Goal: Task Accomplishment & Management: Use online tool/utility

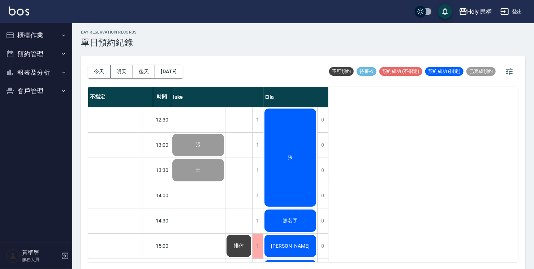
scroll to position [280, 0]
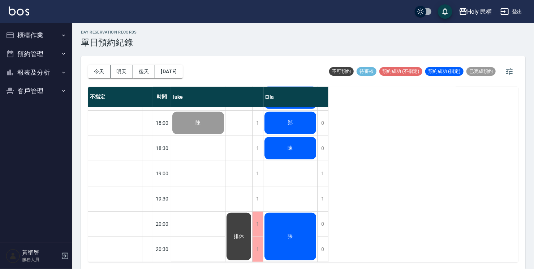
click at [305, 141] on div "陳" at bounding box center [290, 148] width 54 height 25
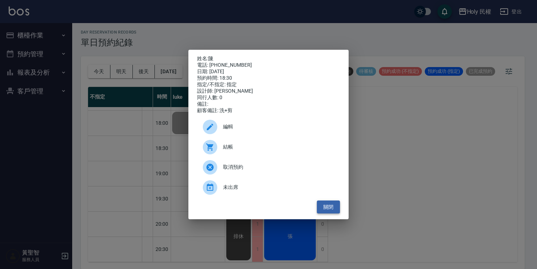
click at [335, 213] on button "關閉" at bounding box center [328, 207] width 23 height 13
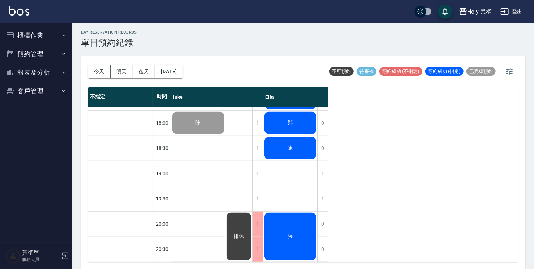
click at [242, 243] on div "排休" at bounding box center [238, 237] width 27 height 50
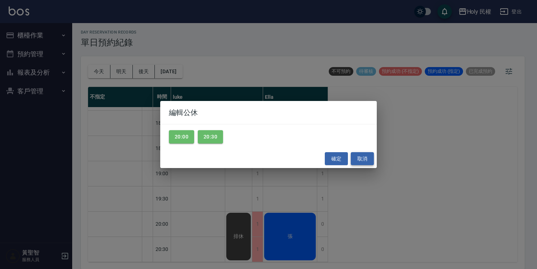
click at [363, 159] on button "取消" at bounding box center [362, 158] width 23 height 13
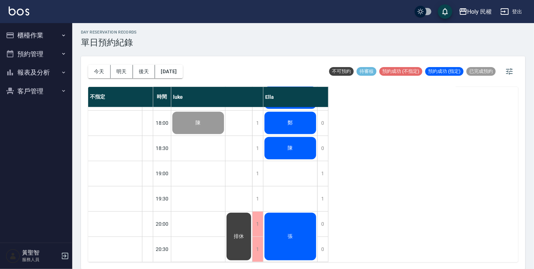
click at [409, 200] on div "不指定 時間 luke Ella 許 12:30 13:00 13:30 14:00 14:30 15:00 15:30 16:00 16:30 17:00 …" at bounding box center [303, 174] width 430 height 175
click at [407, 195] on div "不指定 時間 luke Ella 許 12:30 13:00 13:30 14:00 14:30 15:00 15:30 16:00 16:30 17:00 …" at bounding box center [303, 174] width 430 height 175
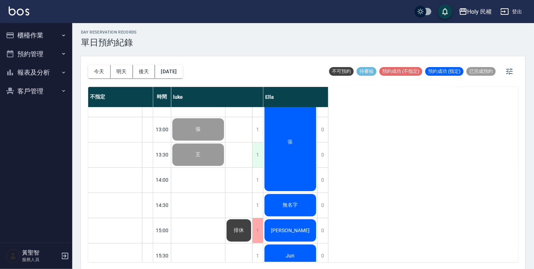
scroll to position [0, 0]
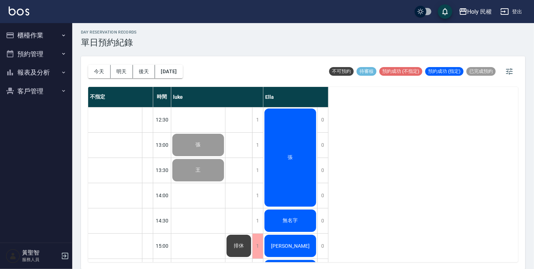
click at [289, 152] on div "張" at bounding box center [290, 158] width 54 height 100
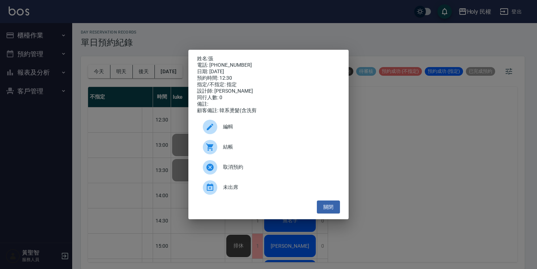
click at [273, 148] on span "結帳" at bounding box center [278, 147] width 111 height 8
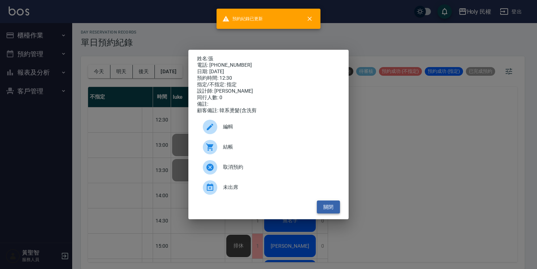
click at [338, 210] on button "關閉" at bounding box center [328, 207] width 23 height 13
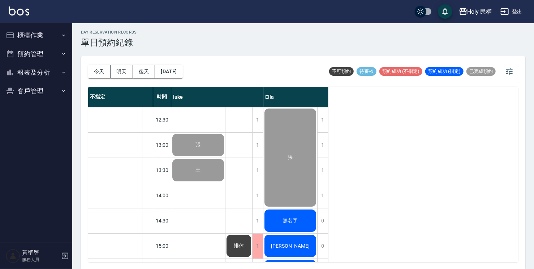
click at [294, 215] on div "無名字" at bounding box center [290, 221] width 54 height 25
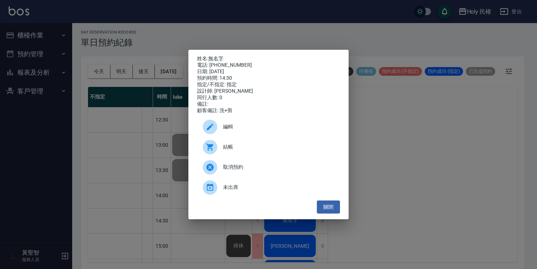
click at [252, 131] on span "編輯" at bounding box center [278, 127] width 111 height 8
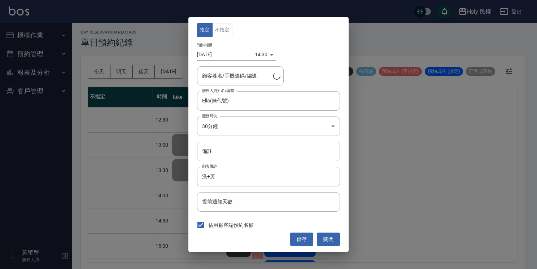
type input "無名字/0921636163"
click at [331, 239] on button "關閉" at bounding box center [328, 239] width 23 height 13
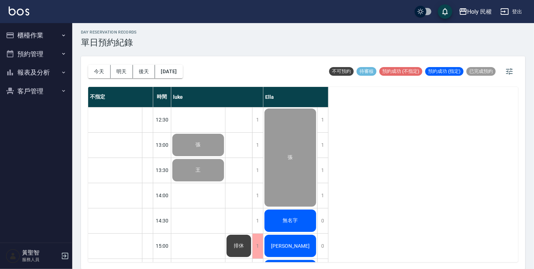
click at [302, 219] on div "無名字" at bounding box center [290, 221] width 54 height 25
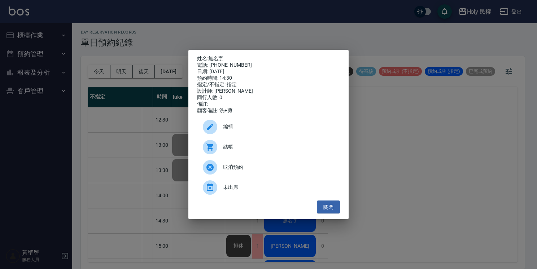
click at [260, 145] on div "結帳" at bounding box center [268, 147] width 143 height 20
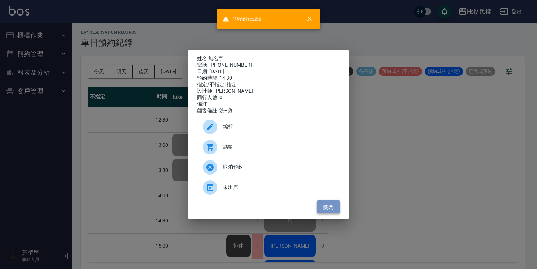
click at [320, 210] on button "關閉" at bounding box center [328, 207] width 23 height 13
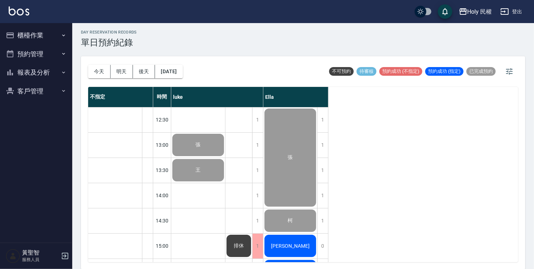
click at [292, 243] on span "[PERSON_NAME]" at bounding box center [290, 246] width 42 height 6
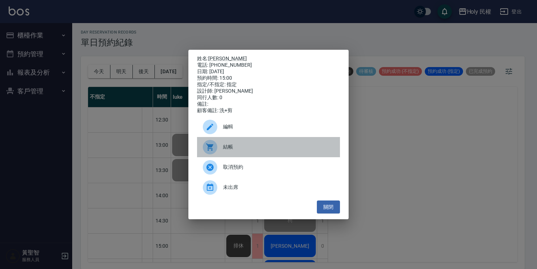
click at [251, 151] on span "結帳" at bounding box center [278, 147] width 111 height 8
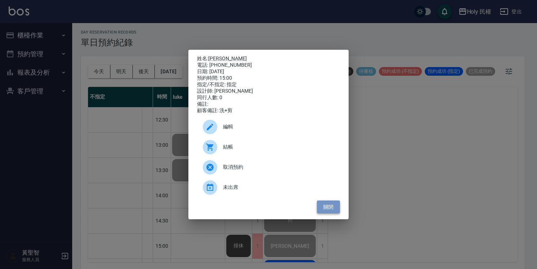
click at [335, 207] on button "關閉" at bounding box center [328, 207] width 23 height 13
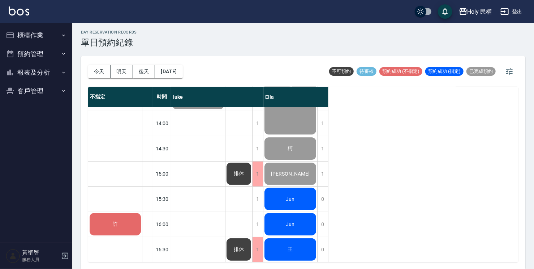
scroll to position [108, 0]
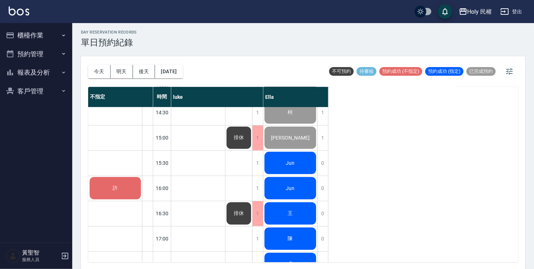
click at [284, 165] on div "Jun" at bounding box center [290, 163] width 54 height 25
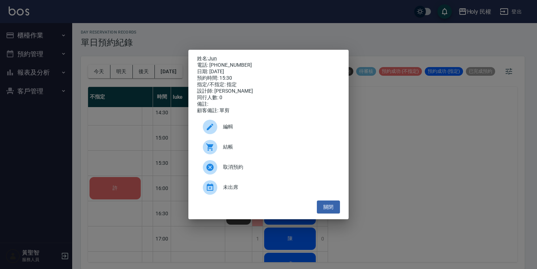
click at [256, 147] on span "結帳" at bounding box center [278, 147] width 111 height 8
click at [331, 204] on button "關閉" at bounding box center [328, 207] width 23 height 13
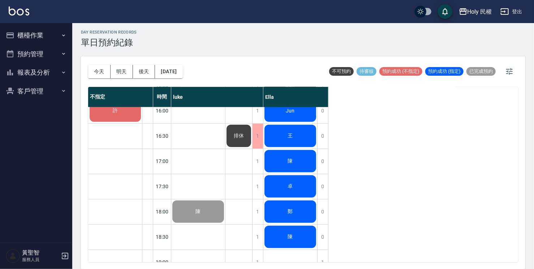
scroll to position [144, 0]
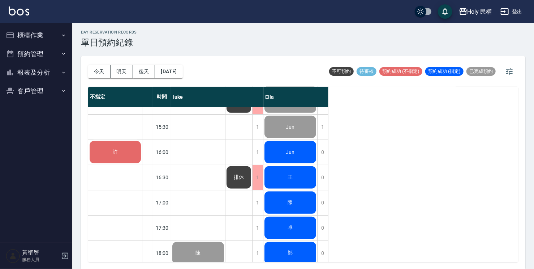
click at [296, 159] on div "Jun" at bounding box center [290, 152] width 54 height 25
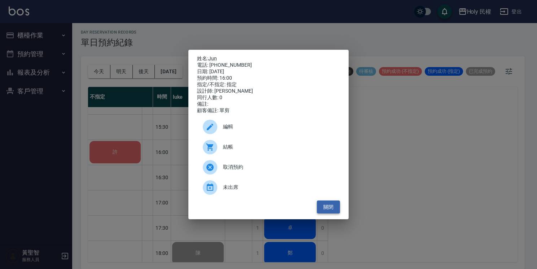
click at [329, 204] on button "關閉" at bounding box center [328, 207] width 23 height 13
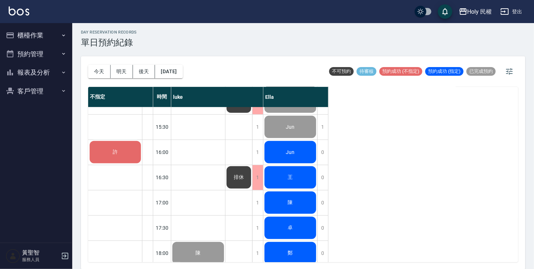
click at [300, 187] on div "王" at bounding box center [290, 177] width 54 height 25
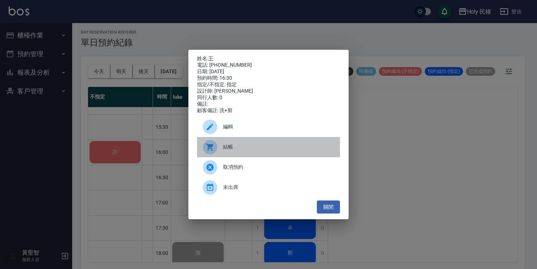
click at [242, 155] on div "結帳" at bounding box center [268, 147] width 143 height 20
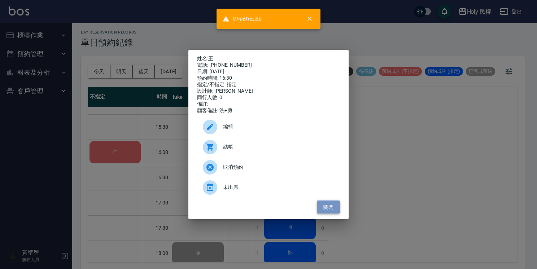
click at [324, 211] on button "關閉" at bounding box center [328, 207] width 23 height 13
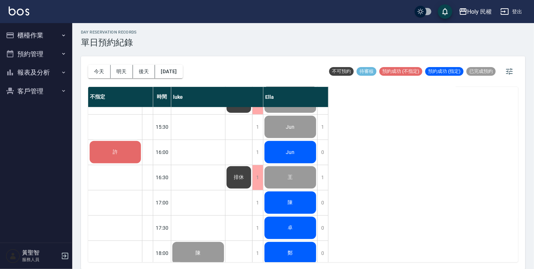
click at [301, 200] on div "陳" at bounding box center [290, 203] width 54 height 25
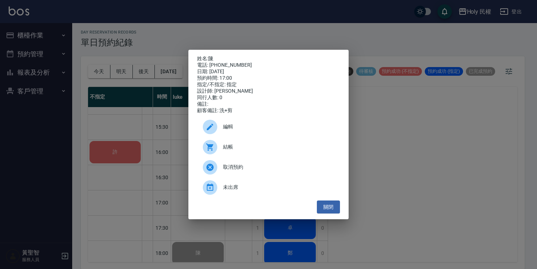
click at [257, 151] on span "結帳" at bounding box center [278, 147] width 111 height 8
click at [328, 209] on button "關閉" at bounding box center [328, 207] width 23 height 13
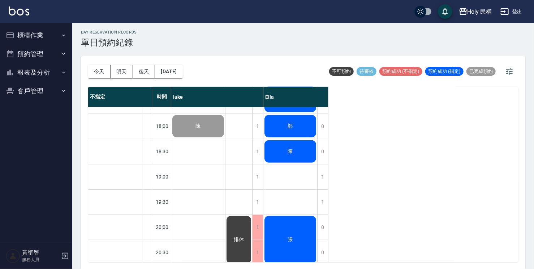
scroll to position [280, 0]
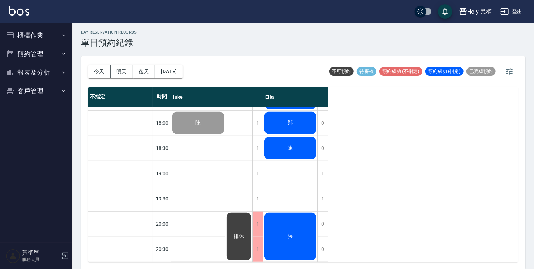
click at [305, 223] on div "張" at bounding box center [290, 237] width 54 height 50
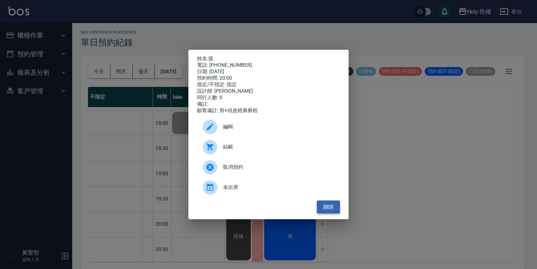
click at [326, 211] on button "關閉" at bounding box center [328, 207] width 23 height 13
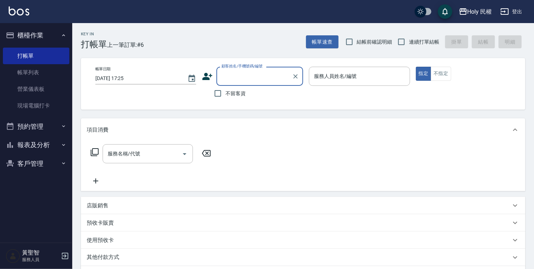
click at [209, 79] on icon at bounding box center [208, 76] width 10 height 7
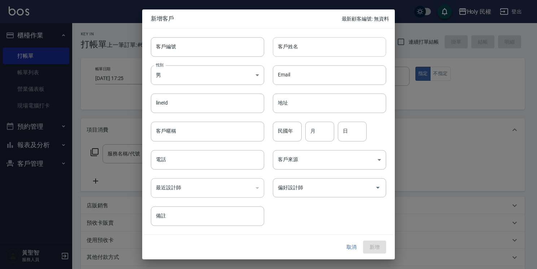
click at [314, 50] on input "客戶姓名" at bounding box center [329, 46] width 113 height 19
type input "h"
type input "[PERSON_NAME]"
click at [185, 155] on input "電話" at bounding box center [207, 159] width 113 height 19
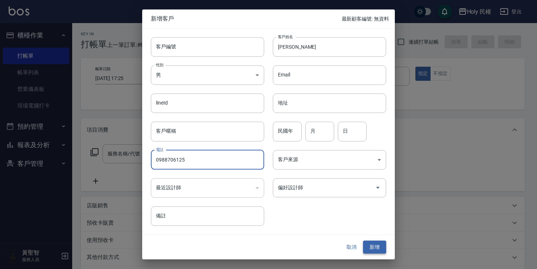
type input "0988706125"
click at [382, 248] on button "新增" at bounding box center [374, 247] width 23 height 13
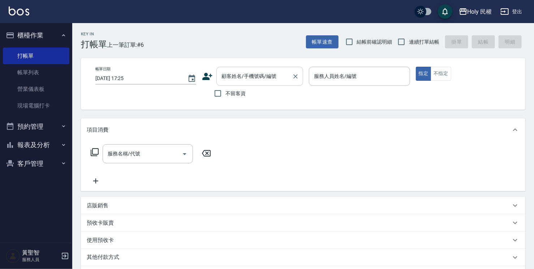
click at [277, 73] on input "顧客姓名/手機號碼/編號" at bounding box center [253, 76] width 69 height 13
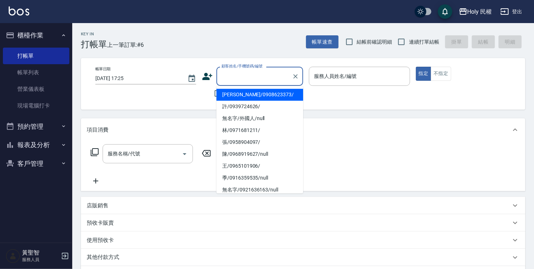
type input "v"
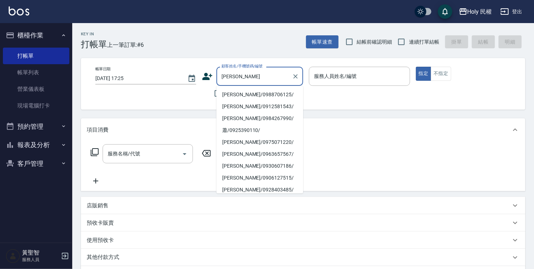
click at [257, 94] on li "蕭/0988706125/" at bounding box center [259, 95] width 87 height 12
type input "蕭/0988706125/"
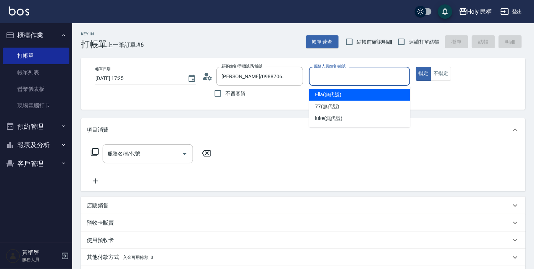
click at [312, 78] on input "服務人員姓名/編號" at bounding box center [359, 76] width 94 height 13
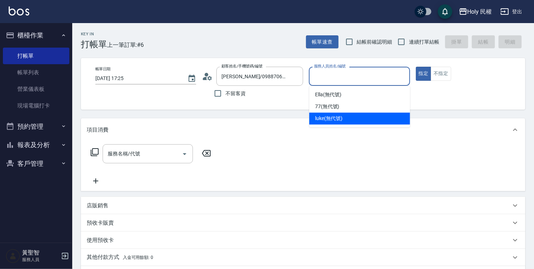
click at [327, 116] on span "luke (無代號)" at bounding box center [329, 119] width 28 height 8
type input "luke(無代號)"
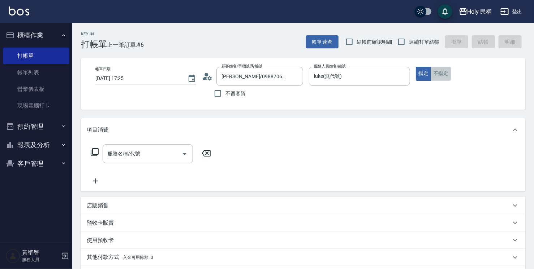
click at [439, 75] on button "不指定" at bounding box center [440, 74] width 20 height 14
click at [173, 148] on input "服務名稱/代號" at bounding box center [142, 154] width 73 height 13
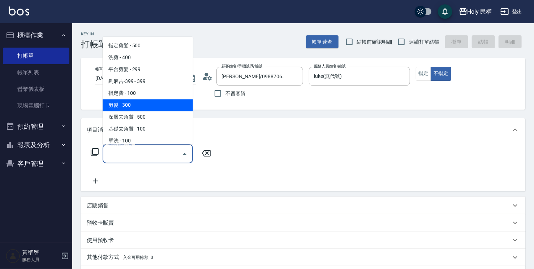
click at [147, 104] on span "剪髮 - 300" at bounding box center [148, 105] width 90 height 12
type input "剪髮(C02)"
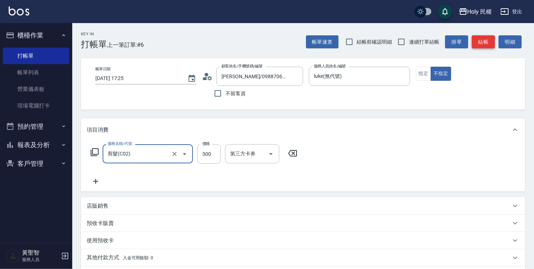
click at [480, 42] on button "結帳" at bounding box center [482, 41] width 23 height 13
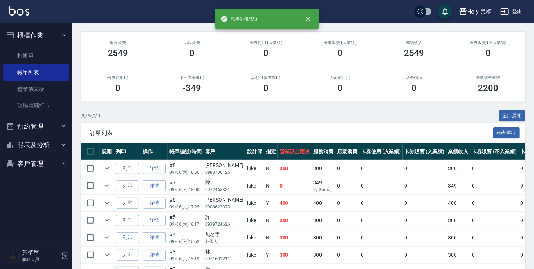
scroll to position [142, 0]
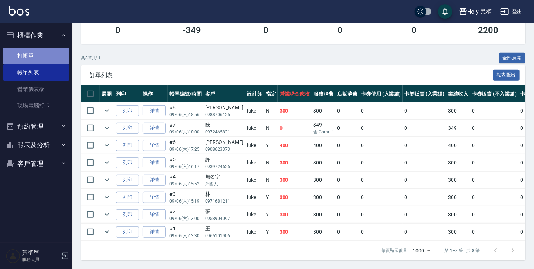
click at [39, 56] on link "打帳單" at bounding box center [36, 56] width 66 height 17
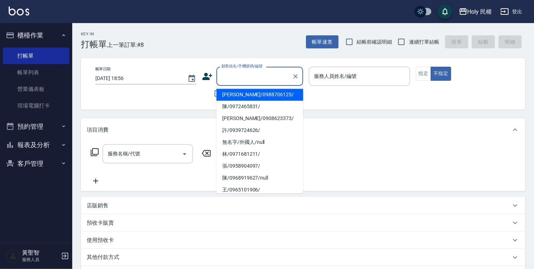
click at [239, 77] on input "顧客姓名/手機號碼/編號" at bounding box center [253, 76] width 69 height 13
type input "ㄢ"
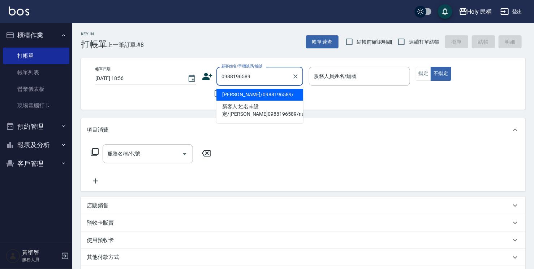
click at [239, 94] on li "楊/0988196589/" at bounding box center [259, 95] width 87 height 12
type input "楊/0988196589/"
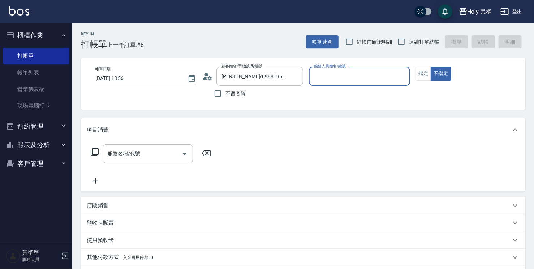
click at [354, 78] on input "服務人員姓名/編號" at bounding box center [359, 76] width 94 height 13
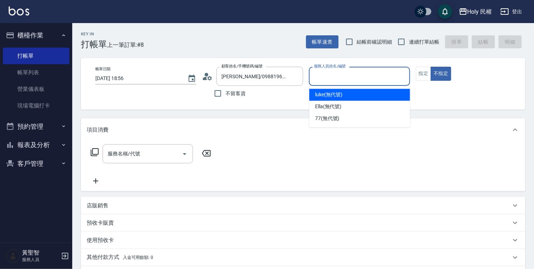
click at [332, 95] on span "luke (無代號)" at bounding box center [329, 95] width 28 height 8
type input "luke(無代號)"
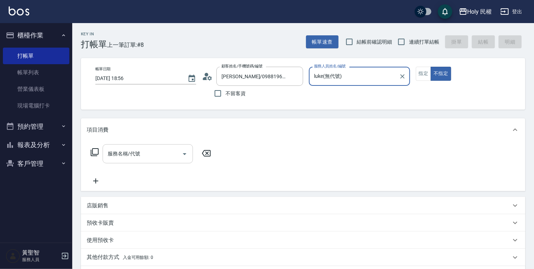
click at [136, 154] on div "服務名稱/代號 服務名稱/代號" at bounding box center [148, 153] width 90 height 19
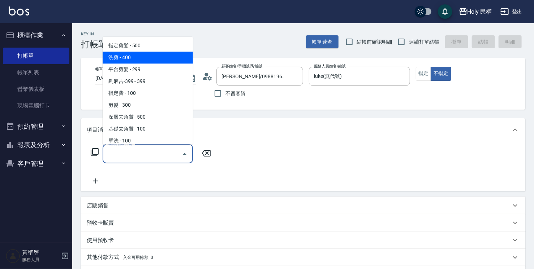
click at [134, 60] on span "洗剪 - 400" at bounding box center [148, 58] width 90 height 12
type input "洗剪(3)"
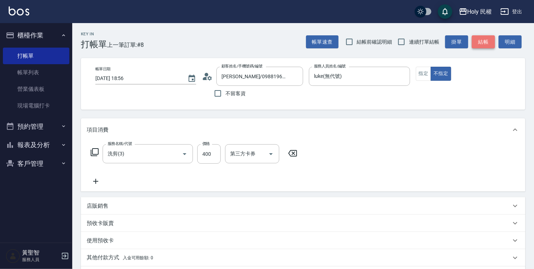
click at [487, 43] on button "結帳" at bounding box center [482, 41] width 23 height 13
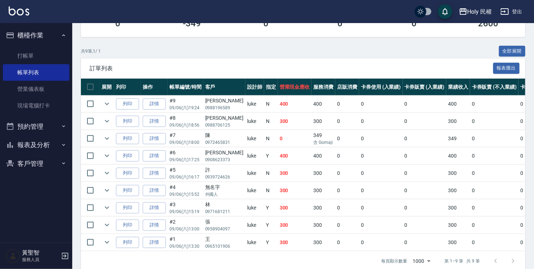
scroll to position [159, 0]
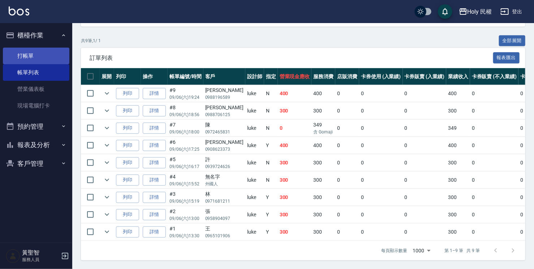
click at [25, 53] on link "打帳單" at bounding box center [36, 56] width 66 height 17
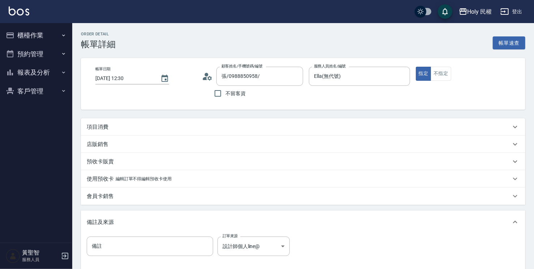
click at [149, 125] on div "項目消費" at bounding box center [299, 127] width 424 height 8
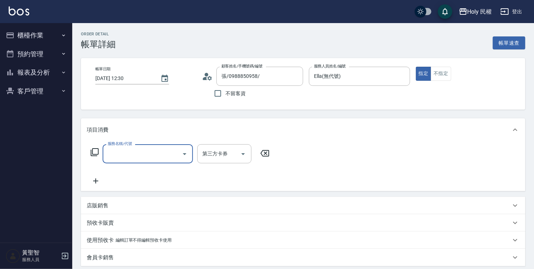
click at [154, 149] on input "服務名稱/代號" at bounding box center [142, 154] width 73 height 13
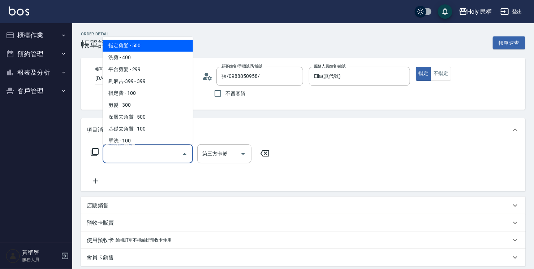
click at [156, 43] on span "指定剪髮 - 500" at bounding box center [148, 46] width 90 height 12
type input "指定剪髮(1)"
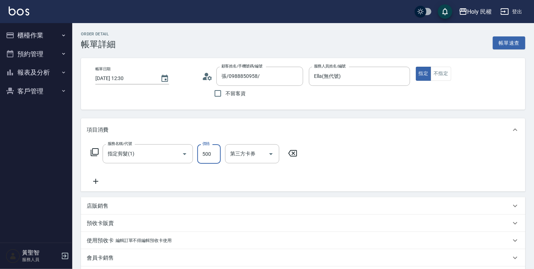
click at [216, 157] on input "500" at bounding box center [208, 153] width 23 height 19
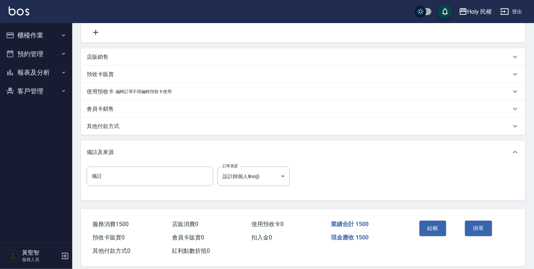
scroll to position [157, 0]
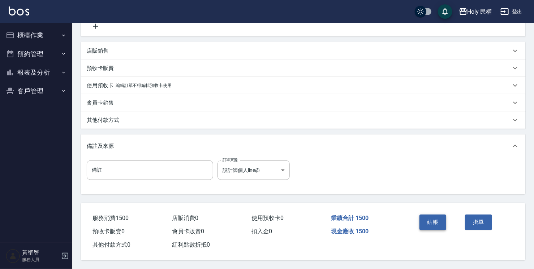
type input "1500"
click at [435, 221] on button "結帳" at bounding box center [432, 222] width 27 height 15
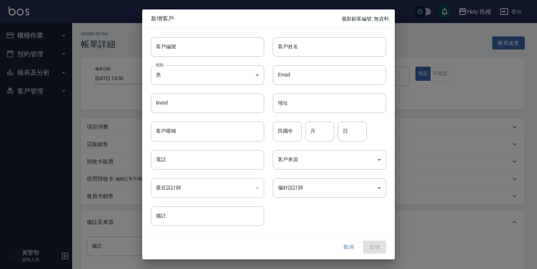
click at [353, 248] on button "取消" at bounding box center [348, 247] width 23 height 13
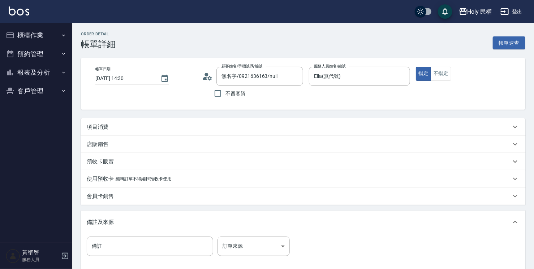
click at [208, 80] on icon at bounding box center [207, 76] width 11 height 11
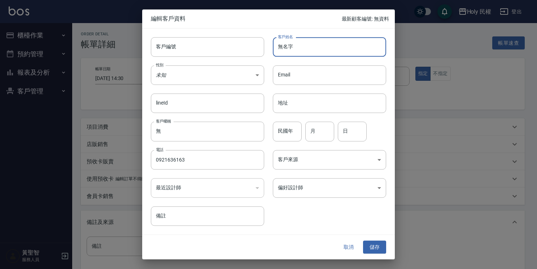
click at [302, 50] on input "無名字" at bounding box center [329, 46] width 113 height 19
drag, startPoint x: 302, startPoint y: 50, endPoint x: 275, endPoint y: 59, distance: 28.0
click at [275, 59] on div "客戶編號 客戶編號 客戶姓名 無名字 客戶姓名 性別 未知 UNKNOWN 性別 Email Email lineId lineId 地址 地址 客戶暱稱 無…" at bounding box center [264, 127] width 244 height 197
type input "克"
type input "柯"
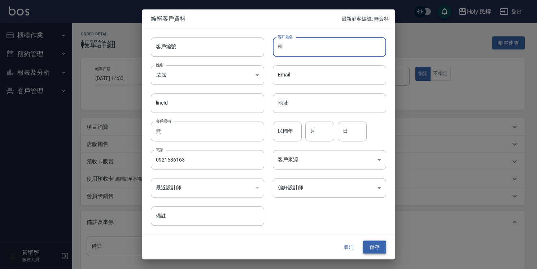
click at [381, 248] on button "儲存" at bounding box center [374, 247] width 23 height 13
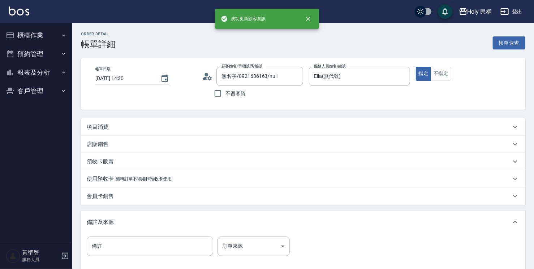
type input "柯/0921636163/"
click at [202, 117] on div "Order detail 帳單詳細 帳單速查 帳單日期 2025/09/06 14:30 顧客姓名/手機號碼/編號 柯/0921636163/ 顧客姓名/手機…" at bounding box center [302, 184] width 461 height 322
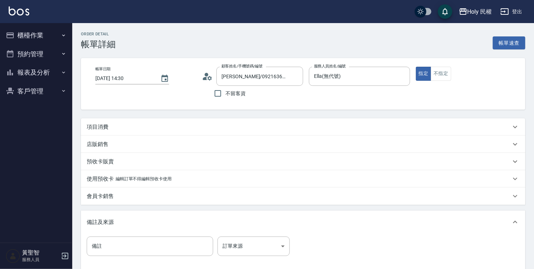
click at [206, 128] on div "項目消費" at bounding box center [299, 127] width 424 height 8
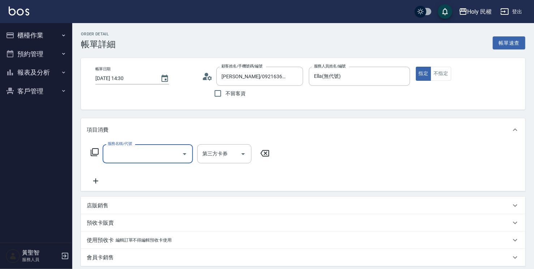
click at [180, 153] on icon "Open" at bounding box center [184, 154] width 9 height 9
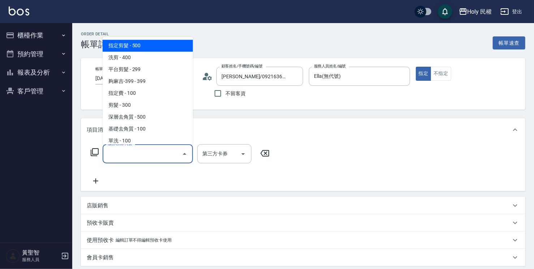
click at [132, 47] on span "指定剪髮 - 500" at bounding box center [148, 46] width 90 height 12
type input "指定剪髮(1)"
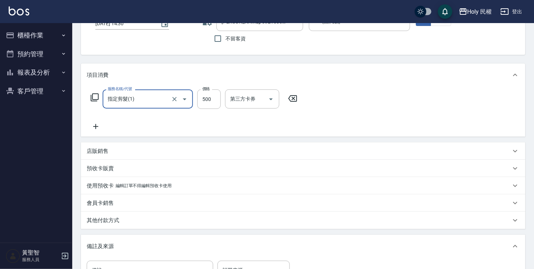
scroll to position [72, 0]
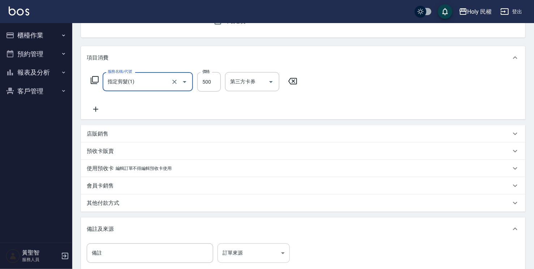
click at [245, 249] on body "Holy 民權 登出 櫃檯作業 打帳單 帳單列表 營業儀表板 現場電腦打卡 預約管理 預約管理 單日預約紀錄 單週預約紀錄 報表及分析 報表目錄 店家日報表 …" at bounding box center [267, 140] width 534 height 425
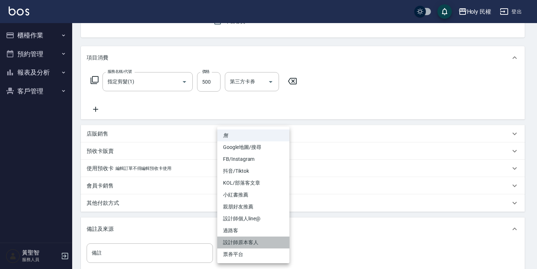
click at [246, 245] on li "設計師原本客人" at bounding box center [253, 243] width 72 height 12
type input "設計師原本客人"
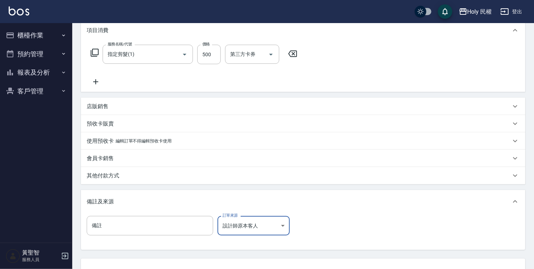
scroll to position [157, 0]
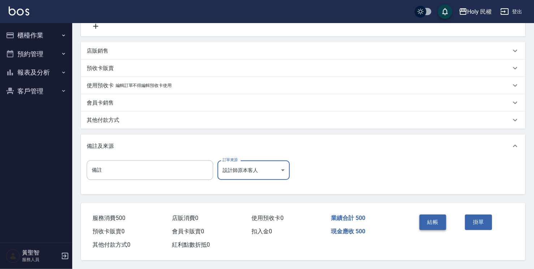
click at [437, 218] on button "結帳" at bounding box center [432, 222] width 27 height 15
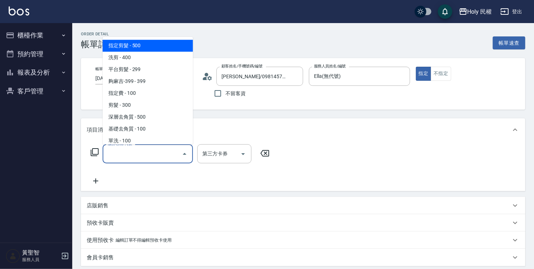
click at [148, 41] on span "指定剪髮 - 500" at bounding box center [148, 46] width 90 height 12
type input "指定剪髮(1)"
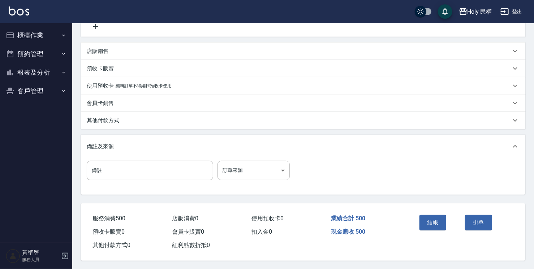
scroll to position [157, 0]
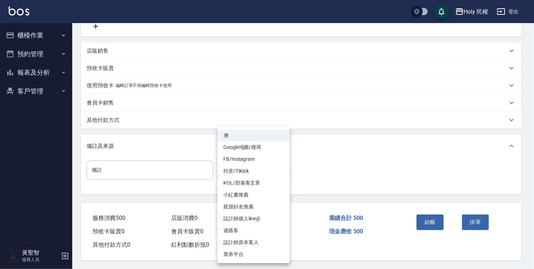
click at [273, 168] on body "Holy 民權 登出 櫃檯作業 打帳單 帳單列表 營業儀表板 現場電腦打卡 預約管理 預約管理 單日預約紀錄 單週預約紀錄 報表及分析 報表目錄 店家日報表 …" at bounding box center [267, 57] width 534 height 425
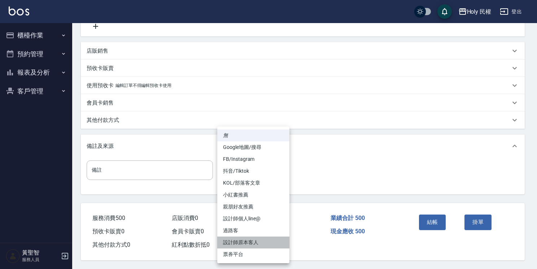
click at [274, 243] on li "設計師原本客人" at bounding box center [253, 243] width 72 height 12
type input "設計師原本客人"
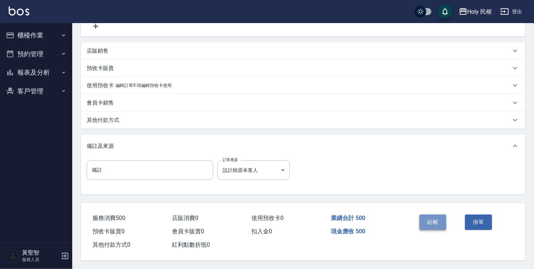
click at [424, 218] on button "結帳" at bounding box center [432, 222] width 27 height 15
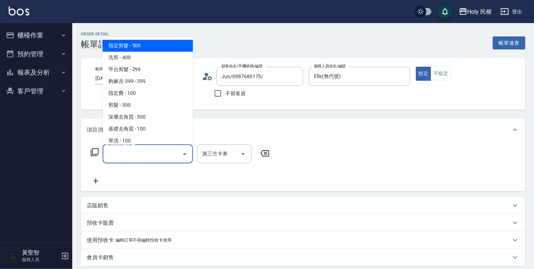
click at [117, 158] on input "服務名稱/代號" at bounding box center [142, 154] width 73 height 13
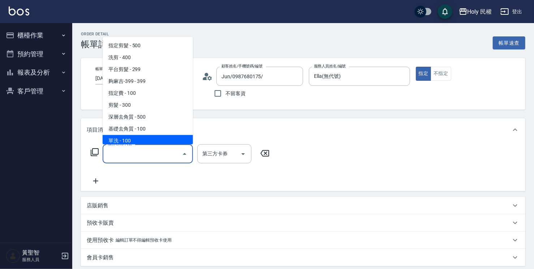
drag, startPoint x: 169, startPoint y: 182, endPoint x: 166, endPoint y: 198, distance: 16.6
click at [169, 183] on div "服務名稱/代號 服務名稱/代號 第三方卡券 第三方卡券" at bounding box center [180, 164] width 187 height 41
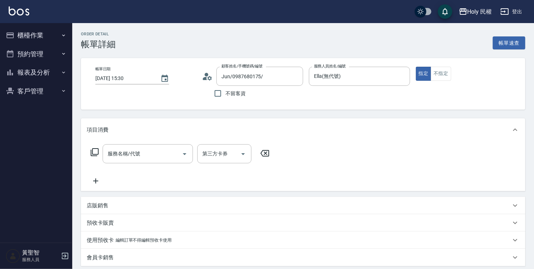
click at [158, 204] on div "店販銷售" at bounding box center [299, 206] width 424 height 8
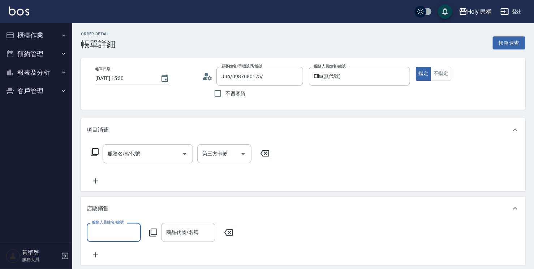
click at [113, 230] on input "服務人員姓名/編號" at bounding box center [114, 232] width 48 height 13
click at [176, 199] on div "店販銷售" at bounding box center [303, 208] width 444 height 23
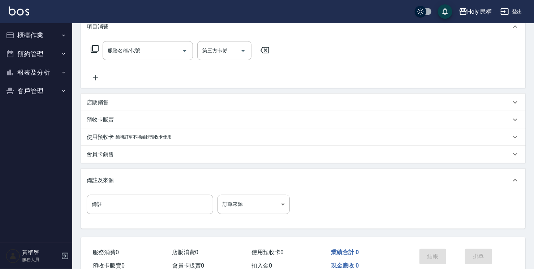
scroll to position [108, 0]
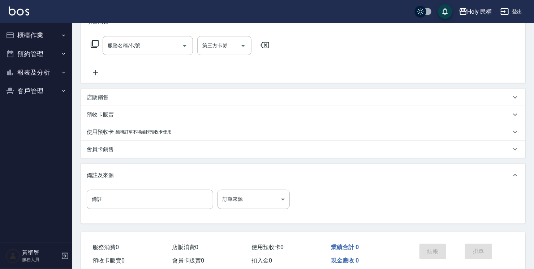
click at [127, 115] on div "預收卡販賣" at bounding box center [299, 115] width 424 height 8
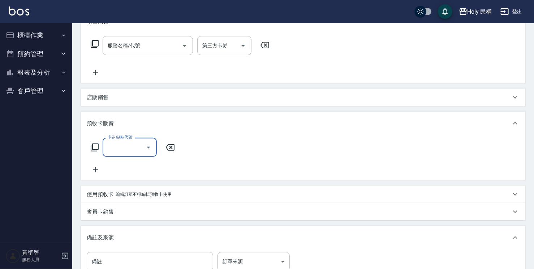
scroll to position [0, 0]
click at [115, 145] on input "卡券名稱/代號" at bounding box center [124, 147] width 37 height 13
click at [134, 176] on span "VIP洗剪髮卡6次送(頭皮水)" at bounding box center [130, 181] width 54 height 19
type input "VIP洗剪髮卡6次送(頭皮水)(C002)"
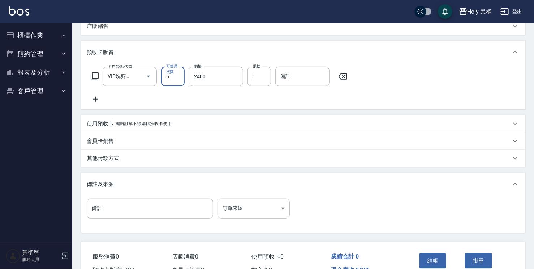
scroll to position [180, 0]
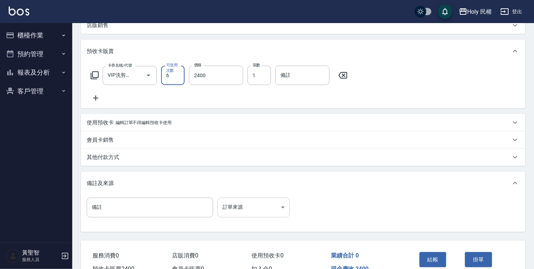
click at [257, 212] on body "Holy 民權 登出 櫃檯作業 打帳單 帳單列表 營業儀表板 現場電腦打卡 預約管理 預約管理 單日預約紀錄 單週預約紀錄 報表及分析 報表目錄 店家日報表 …" at bounding box center [267, 63] width 534 height 487
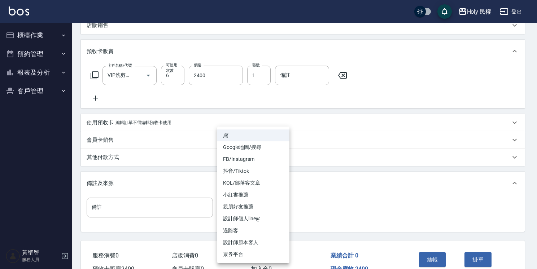
click at [262, 243] on li "設計師原本客人" at bounding box center [253, 243] width 72 height 12
type input "設計師原本客人"
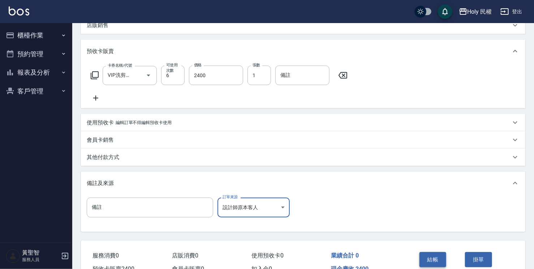
click at [431, 262] on button "結帳" at bounding box center [432, 259] width 27 height 15
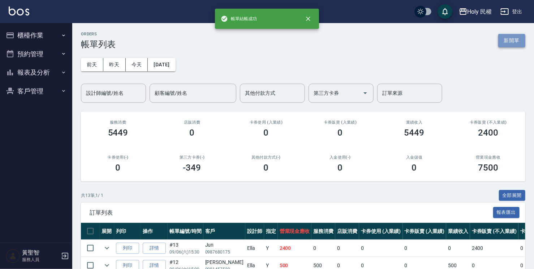
click at [513, 37] on button "新開單" at bounding box center [511, 40] width 27 height 13
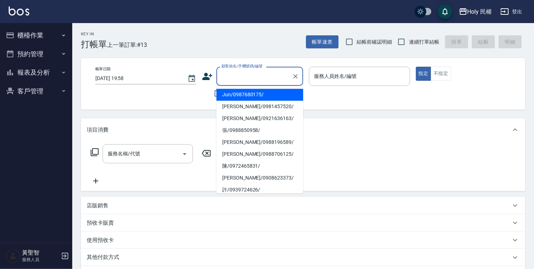
click at [269, 74] on input "顧客姓名/手機號碼/編號" at bounding box center [253, 76] width 69 height 13
click at [256, 93] on li "Jun/0987680175/" at bounding box center [259, 95] width 87 height 12
type input "Jun/0987680175/"
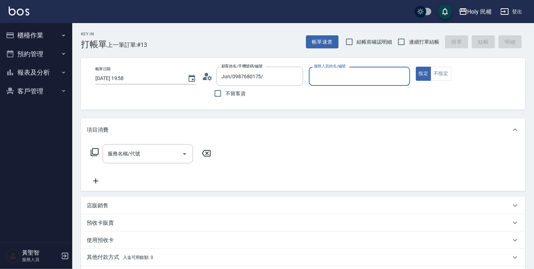
type input "Ella(無代號)"
click at [347, 72] on input "Ella(無代號)" at bounding box center [353, 76] width 83 height 13
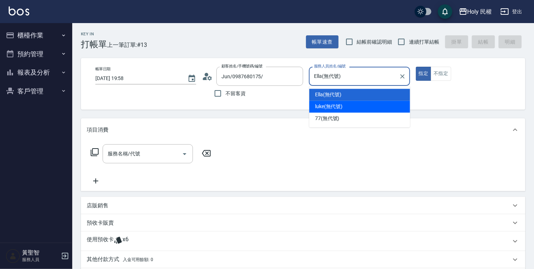
click at [265, 106] on div "帳單日期 2025/09/06 19:58 顧客姓名/手機號碼/編號 Jun/0987680175/ 顧客姓名/手機號碼/編號 不留客資 服務人員姓名/編號 …" at bounding box center [303, 84] width 444 height 52
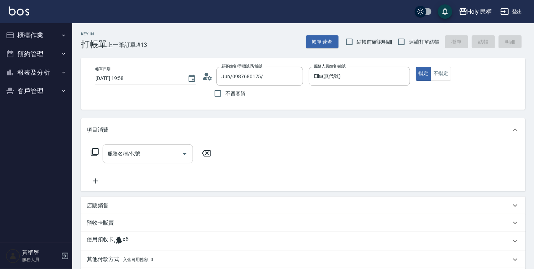
click at [136, 162] on div "服務名稱/代號" at bounding box center [148, 153] width 90 height 19
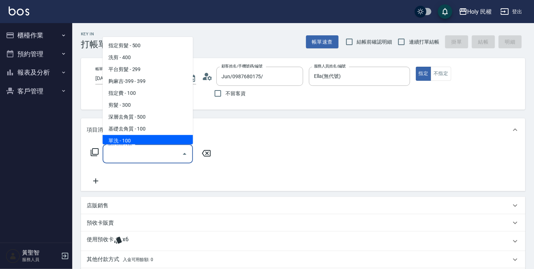
click at [162, 136] on span "單洗 - 100" at bounding box center [148, 141] width 90 height 12
type input "單洗(SP)"
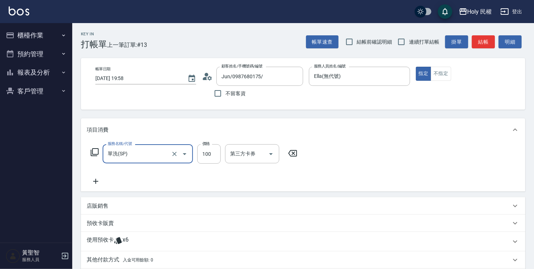
click at [101, 177] on div "服務名稱/代號 單洗(SP) 服務名稱/代號 價格 100 價格 第三方卡券 第三方卡券" at bounding box center [194, 165] width 215 height 42
click at [100, 180] on icon at bounding box center [96, 181] width 18 height 9
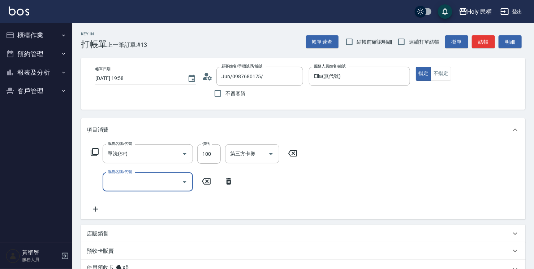
click at [129, 179] on input "服務名稱/代號" at bounding box center [142, 182] width 73 height 13
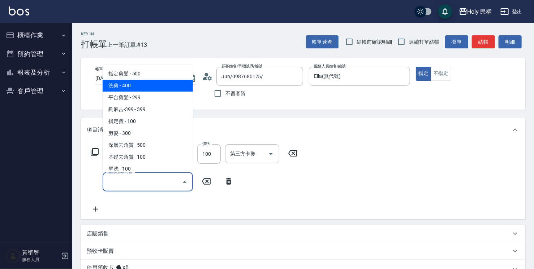
click at [133, 82] on span "洗剪 - 400" at bounding box center [148, 86] width 90 height 12
type input "洗剪(3)"
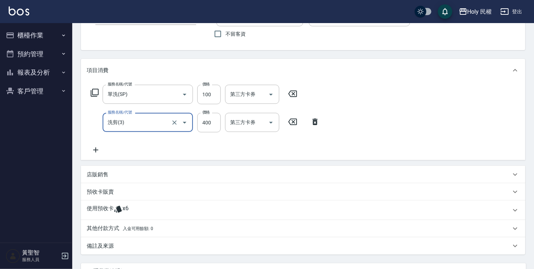
scroll to position [126, 0]
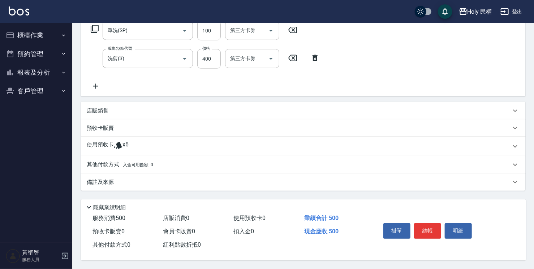
click at [179, 170] on div "其他付款方式 入金可用餘額: 0" at bounding box center [303, 164] width 444 height 17
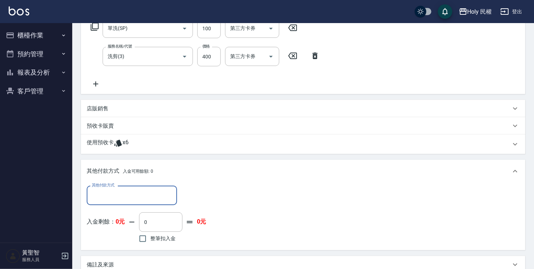
scroll to position [0, 0]
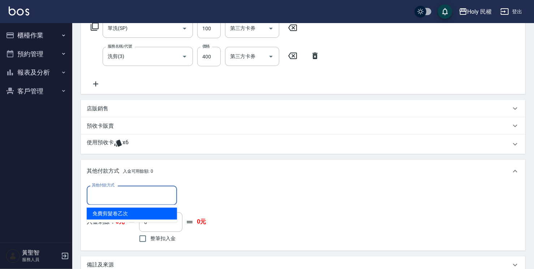
click at [149, 200] on input "其他付款方式" at bounding box center [132, 195] width 84 height 13
click at [121, 217] on span "免費剪髮卷乙次" at bounding box center [132, 214] width 90 height 12
type input "免費剪髮卷乙次"
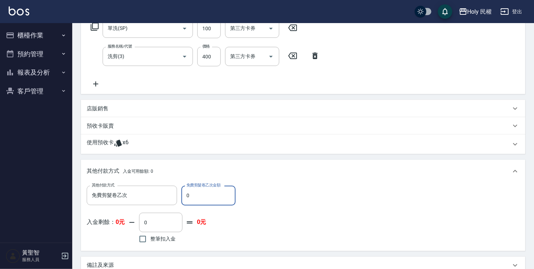
drag, startPoint x: 204, startPoint y: 191, endPoint x: 185, endPoint y: 194, distance: 19.4
click at [185, 194] on input "0" at bounding box center [208, 195] width 54 height 19
click at [272, 184] on div "其他付款方式 免費剪髮卷乙次 其他付款方式 免費剪髮卷乙次金額 4 免費剪髮卷乙次金額 入金剩餘： 0元 0 ​ 整筆扣入金 0元" at bounding box center [303, 217] width 444 height 68
click at [228, 191] on input "4" at bounding box center [208, 195] width 54 height 19
type input "400"
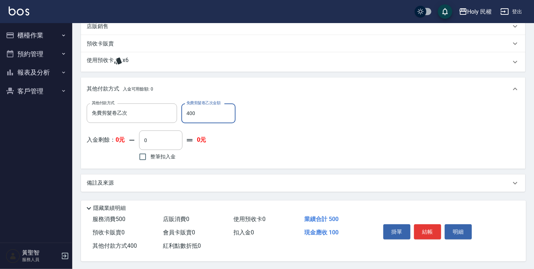
scroll to position [211, 0]
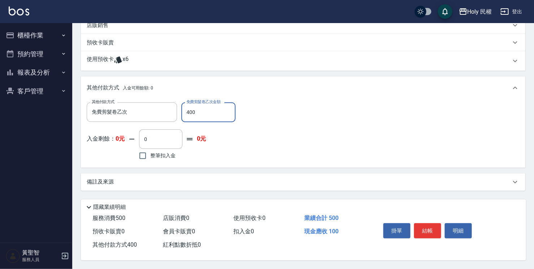
click at [303, 182] on div "備註及來源" at bounding box center [299, 182] width 424 height 8
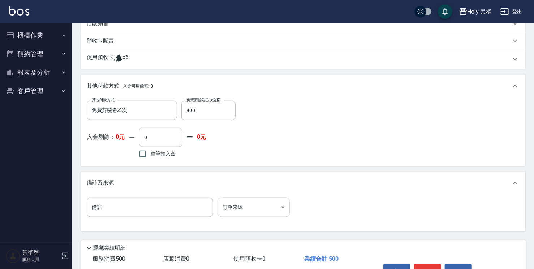
click at [256, 209] on body "Holy 民權 登出 櫃檯作業 打帳單 帳單列表 營業儀表板 現場電腦打卡 預約管理 預約管理 單日預約紀錄 單週預約紀錄 報表及分析 報表目錄 店家日報表 …" at bounding box center [267, 49] width 534 height 521
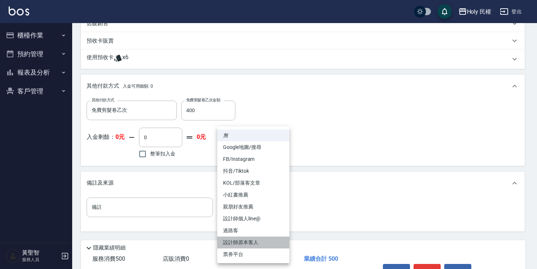
click at [253, 244] on li "設計師原本客人" at bounding box center [253, 243] width 72 height 12
type input "設計師原本客人"
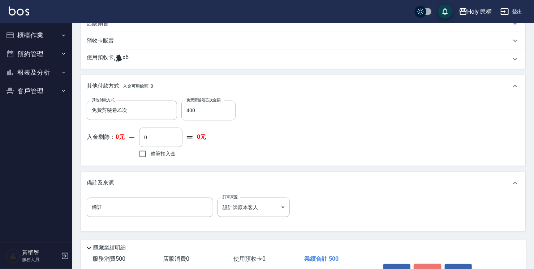
click at [434, 264] on button "結帳" at bounding box center [427, 271] width 27 height 15
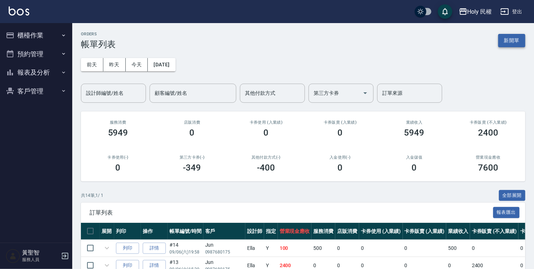
click at [504, 36] on button "新開單" at bounding box center [511, 40] width 27 height 13
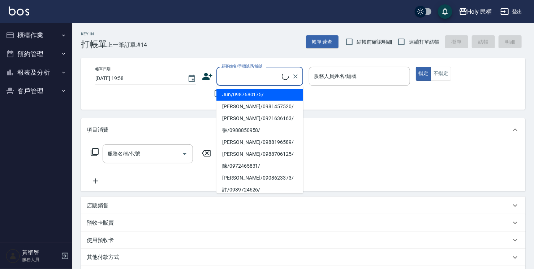
click at [250, 74] on input "顧客姓名/手機號碼/編號" at bounding box center [250, 76] width 62 height 13
click at [251, 92] on li "Jun/0987680175/" at bounding box center [259, 95] width 87 height 12
type input "Jun/0987680175/"
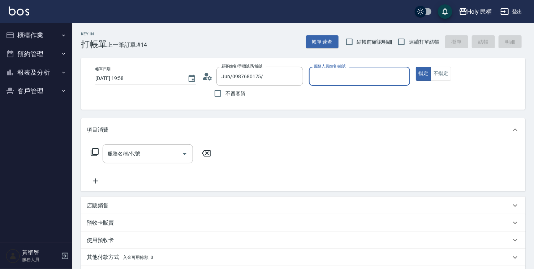
type input "Ella(無代號)"
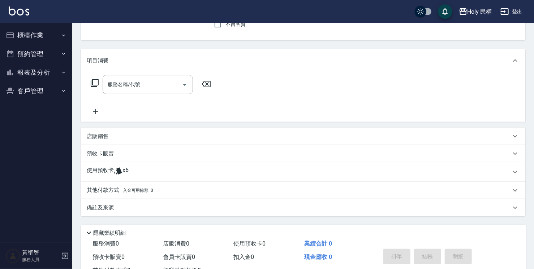
scroll to position [72, 0]
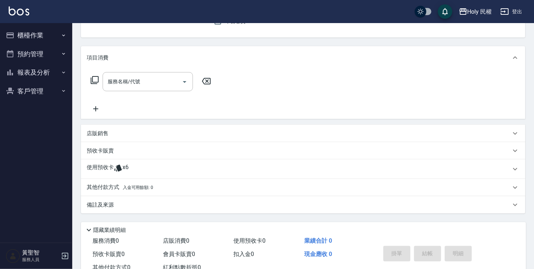
click at [166, 176] on div "使用預收卡 x6" at bounding box center [303, 169] width 444 height 19
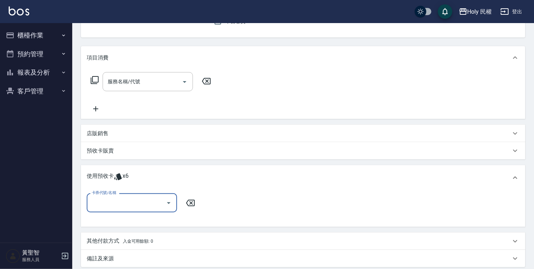
scroll to position [0, 0]
click at [161, 86] on input "服務名稱/代號" at bounding box center [142, 81] width 73 height 13
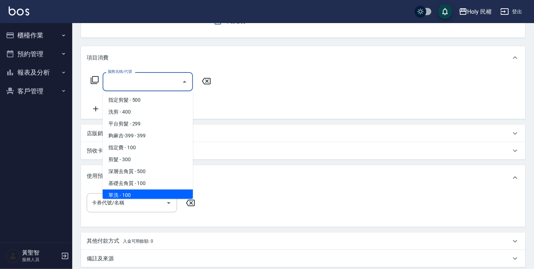
click at [152, 192] on span "單洗 - 100" at bounding box center [148, 196] width 90 height 12
type input "單洗(SP)"
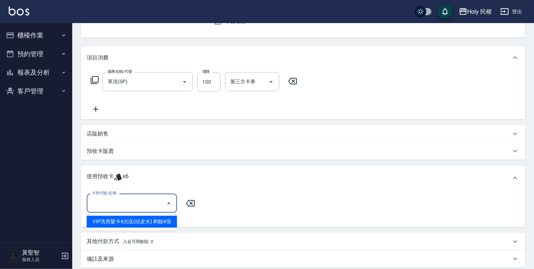
click at [148, 203] on input "卡券代號/名稱" at bounding box center [126, 203] width 73 height 13
click at [155, 222] on div "VIP洗剪髮卡6次送(頭皮水) 剩餘6張" at bounding box center [132, 222] width 90 height 12
type input "VIP洗剪髮卡6次送(頭皮水)"
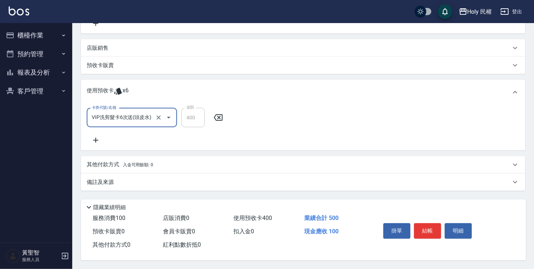
scroll to position [160, 0]
click at [379, 181] on div "備註及來源" at bounding box center [299, 183] width 424 height 8
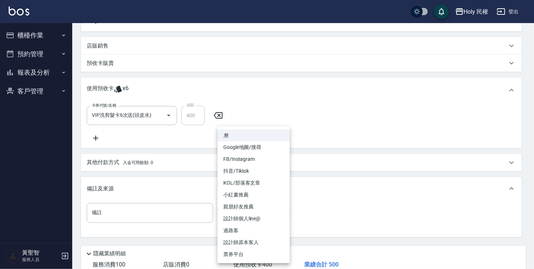
click at [234, 216] on body "Holy 民權 登出 櫃檯作業 打帳單 帳單列表 營業儀表板 現場電腦打卡 預約管理 預約管理 單日預約紀錄 單週預約紀錄 報表及分析 報表目錄 店家日報表 …" at bounding box center [267, 78] width 534 height 476
click at [256, 210] on li "親朋好友推薦" at bounding box center [253, 207] width 72 height 12
type input "親朋好友推薦"
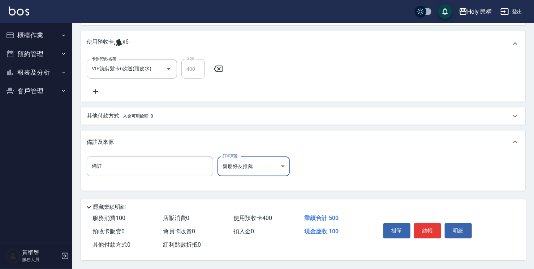
scroll to position [209, 0]
click at [428, 231] on button "結帳" at bounding box center [427, 230] width 27 height 15
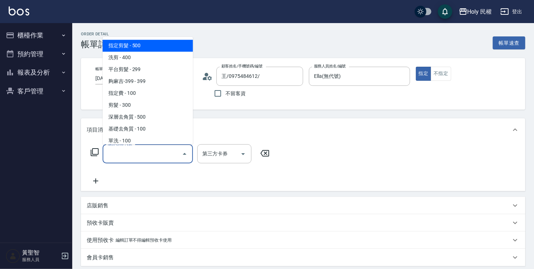
click at [143, 42] on span "指定剪髮 - 500" at bounding box center [148, 46] width 90 height 12
type input "指定剪髮(1)"
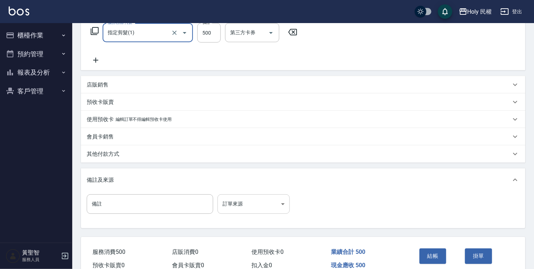
scroll to position [144, 0]
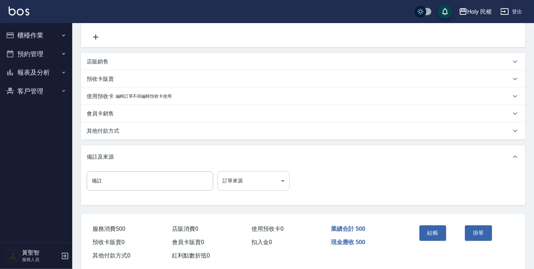
click at [240, 180] on body "Holy 民權 登出 櫃檯作業 打帳單 帳單列表 營業儀表板 現場電腦打卡 預約管理 預約管理 單日預約紀錄 單週預約紀錄 報表及分析 報表目錄 店家日報表 …" at bounding box center [267, 68] width 534 height 425
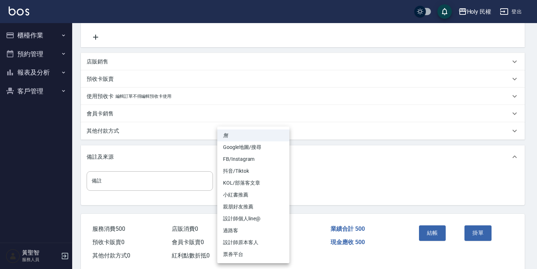
click at [261, 241] on li "設計師原本客人" at bounding box center [253, 243] width 72 height 12
type input "設計師原本客人"
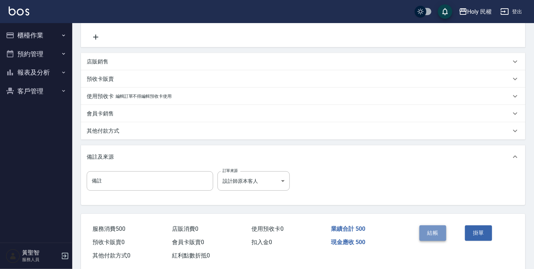
click at [431, 234] on button "結帳" at bounding box center [432, 233] width 27 height 15
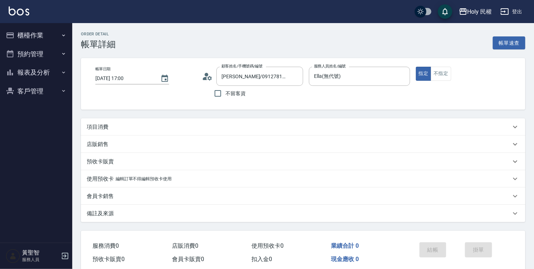
click at [234, 140] on div "店販銷售" at bounding box center [303, 144] width 444 height 17
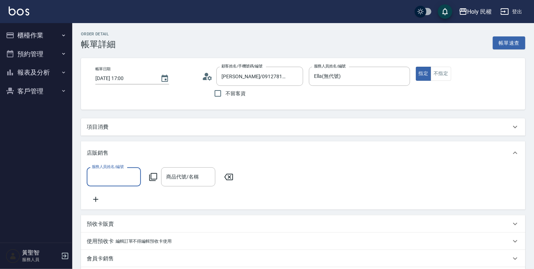
click at [228, 144] on div "店販銷售" at bounding box center [303, 153] width 444 height 23
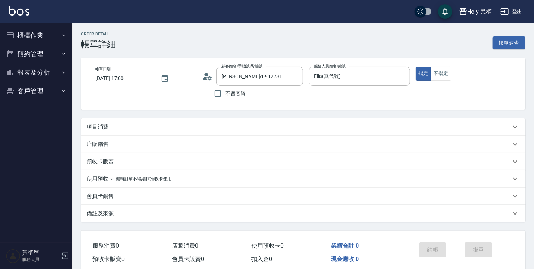
click at [230, 133] on div "項目消費" at bounding box center [303, 126] width 444 height 17
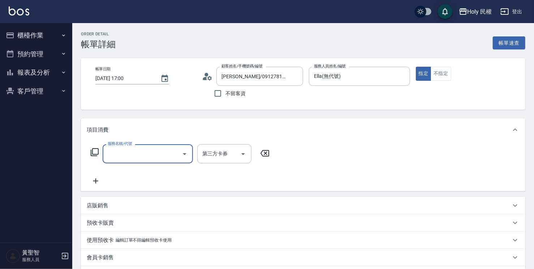
click at [188, 154] on icon "Open" at bounding box center [184, 154] width 9 height 9
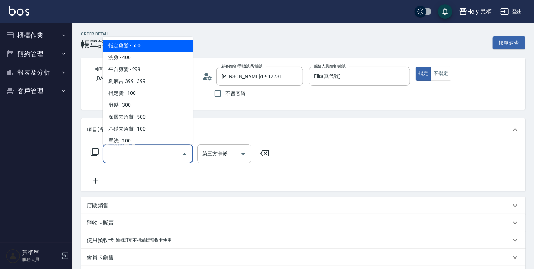
click at [159, 48] on span "指定剪髮 - 500" at bounding box center [148, 46] width 90 height 12
type input "指定剪髮(1)"
